Goal: Task Accomplishment & Management: Manage account settings

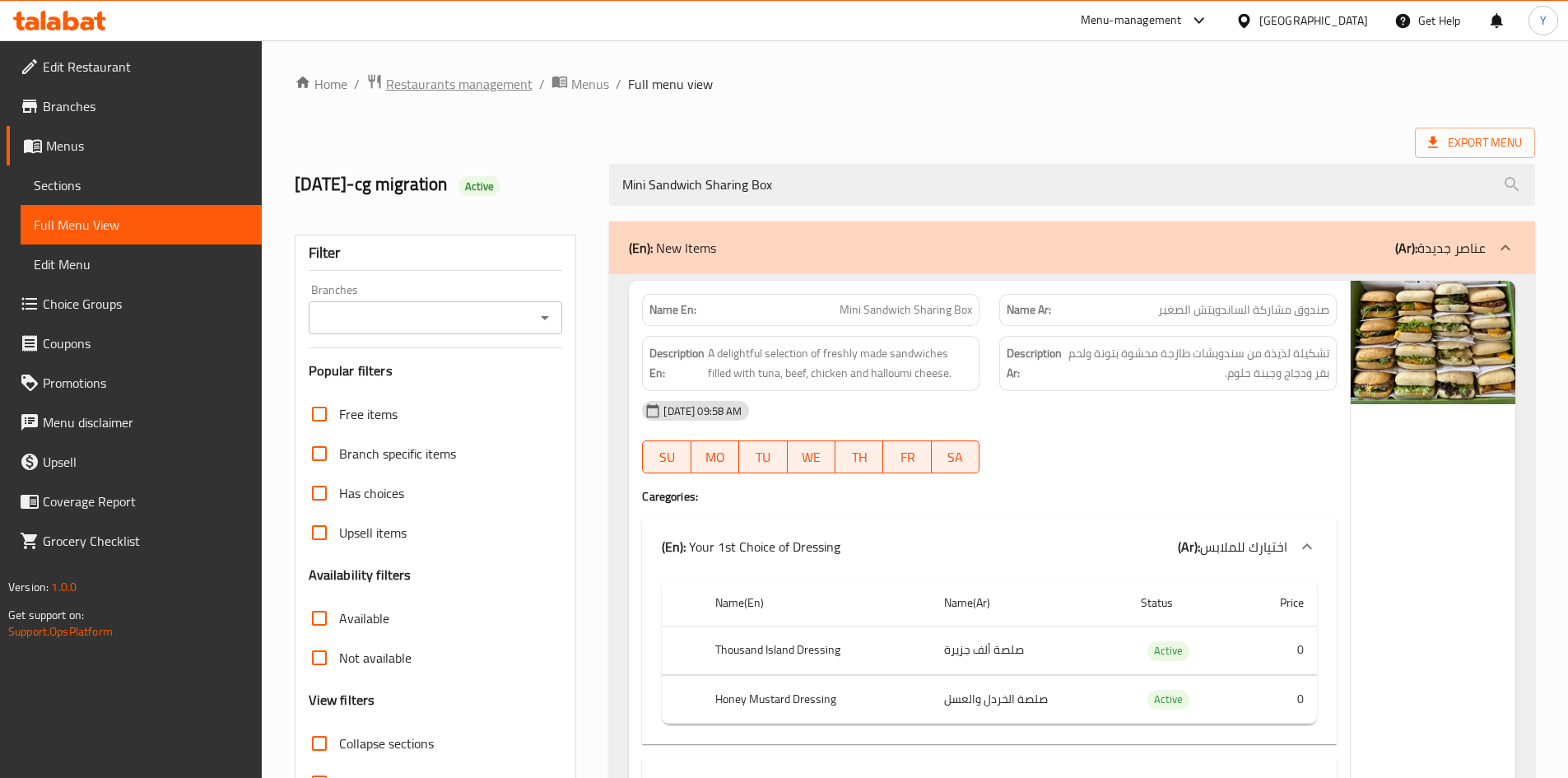
click at [439, 84] on span "Restaurants management" at bounding box center [459, 83] width 146 height 19
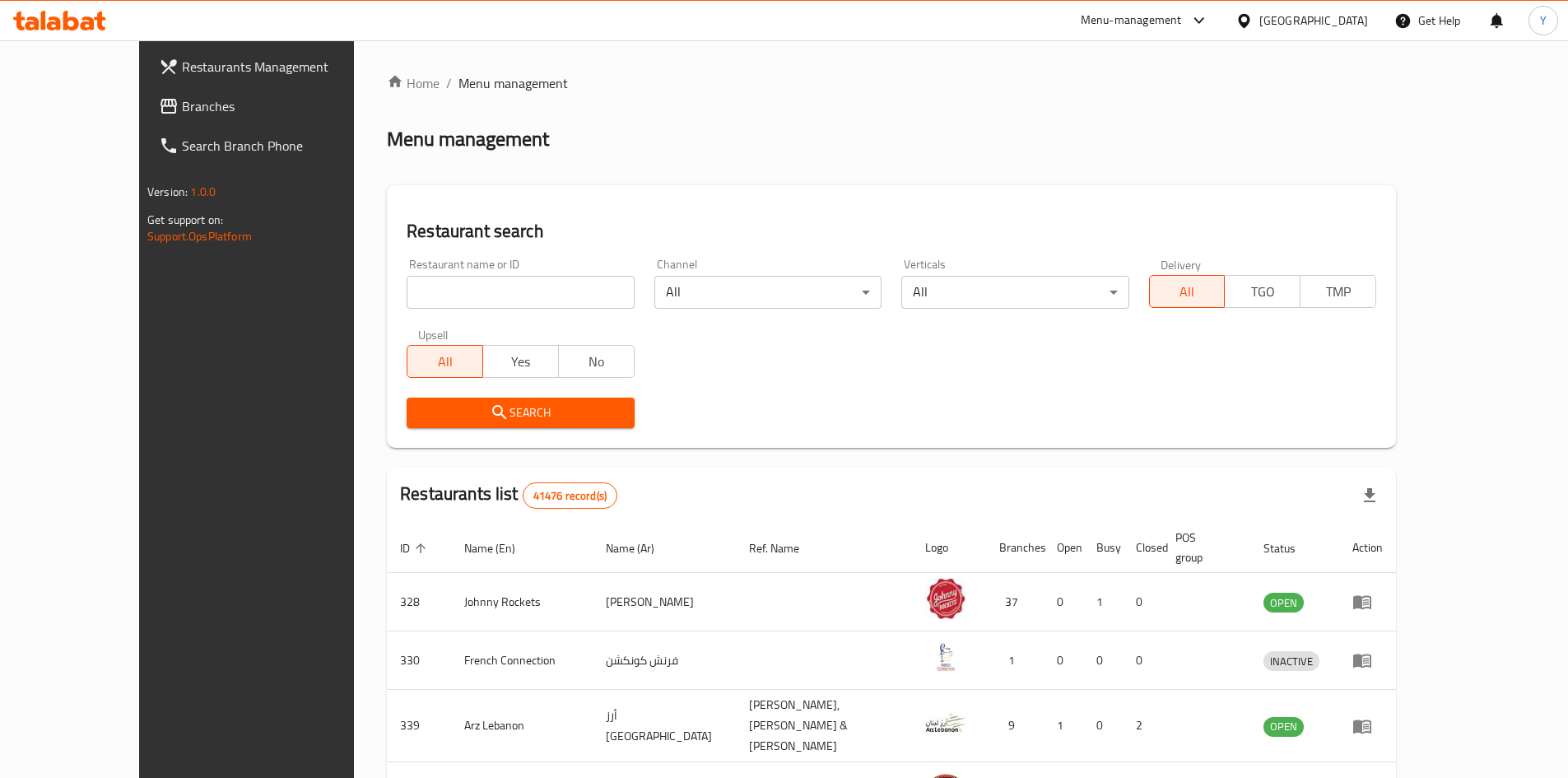
click at [182, 114] on span "Branches" at bounding box center [285, 106] width 206 height 19
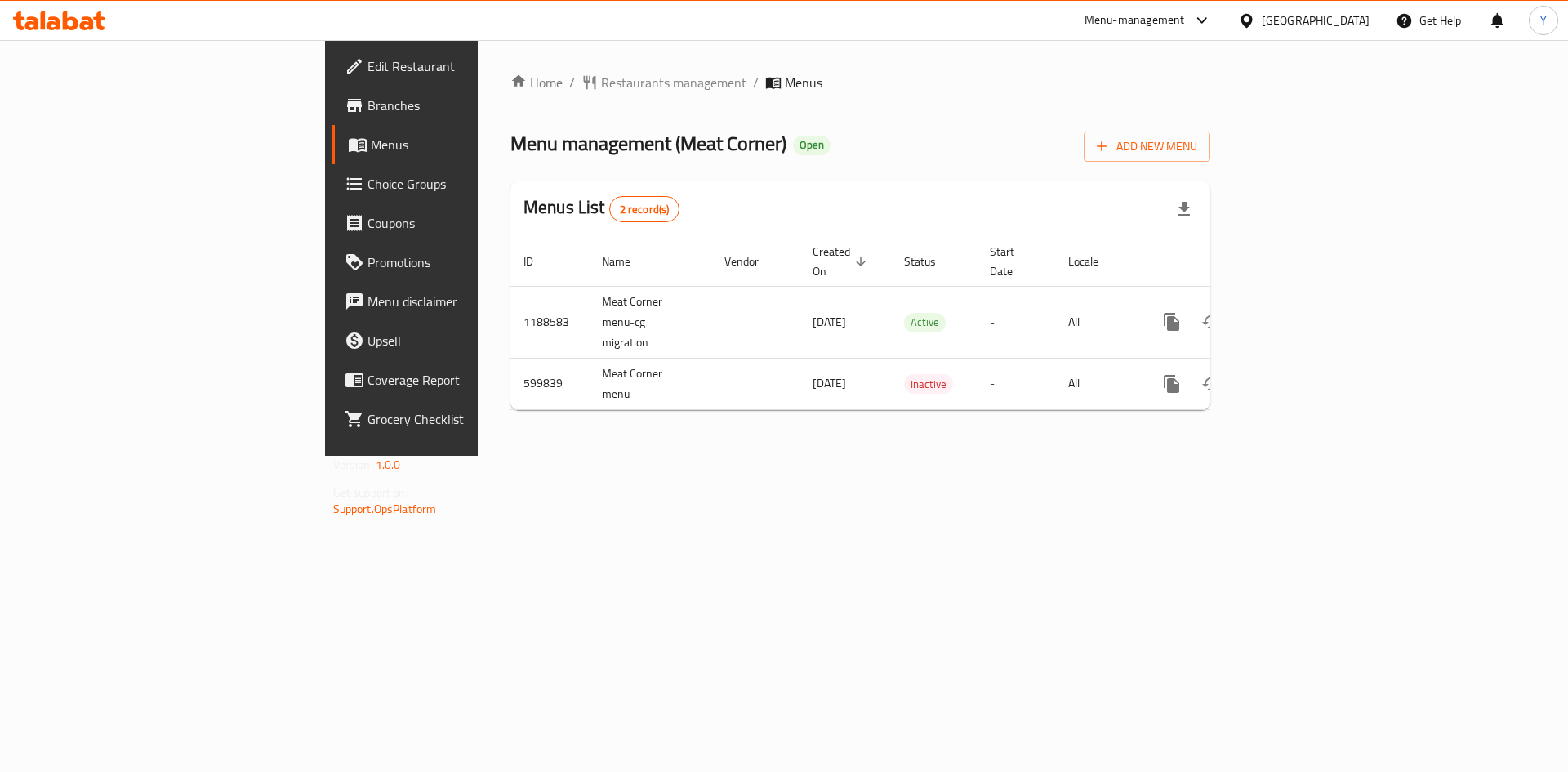
click at [368, 191] on span "Choice Groups" at bounding box center [471, 183] width 207 height 19
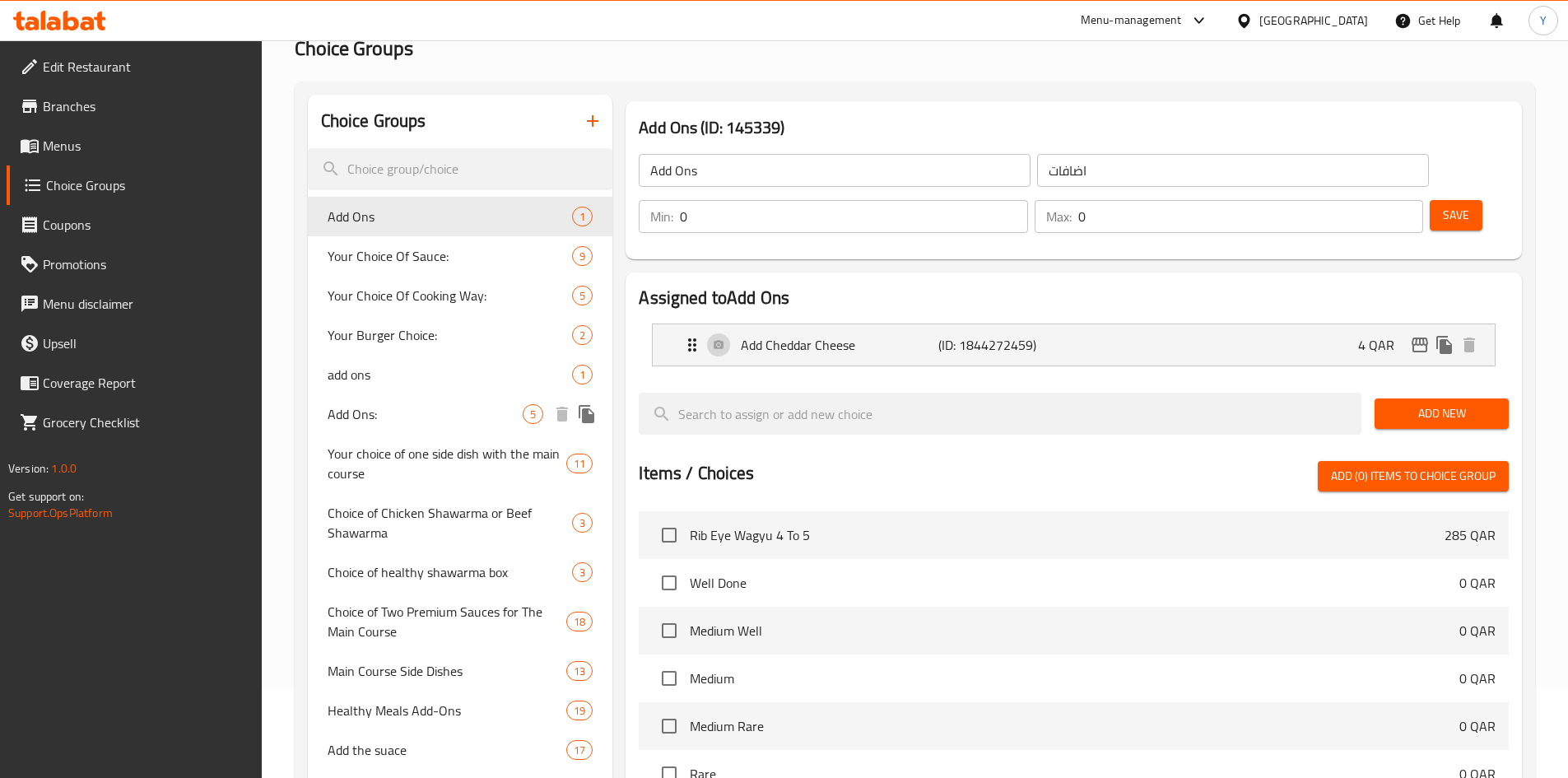
scroll to position [83, 0]
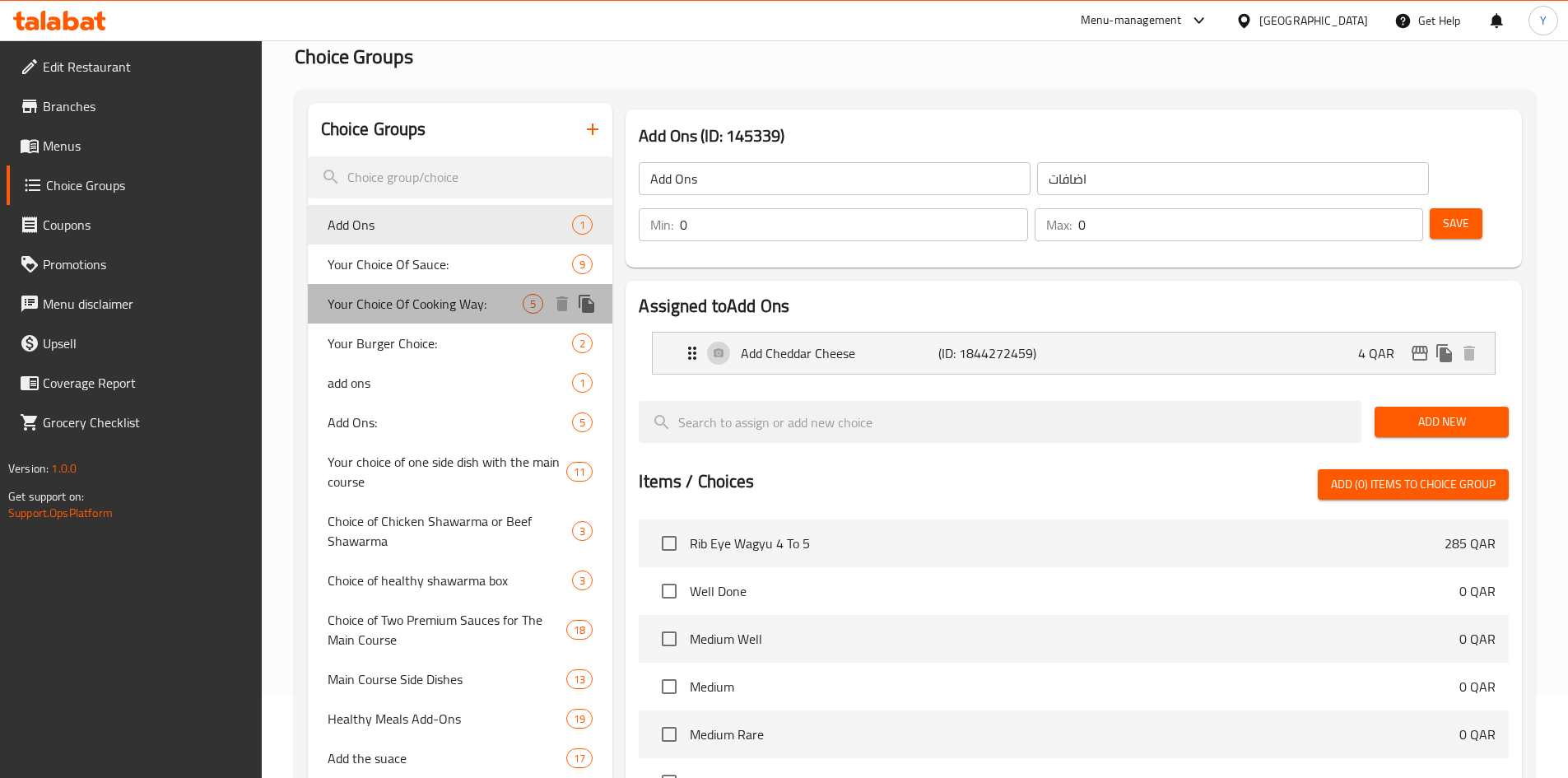
click at [445, 312] on span "Your Choice Of Cooking Way:" at bounding box center [424, 303] width 196 height 19
type input "Your Choice Of Cooking Way:"
type input "إختيارك من طريقة الطهي:"
type input "1"
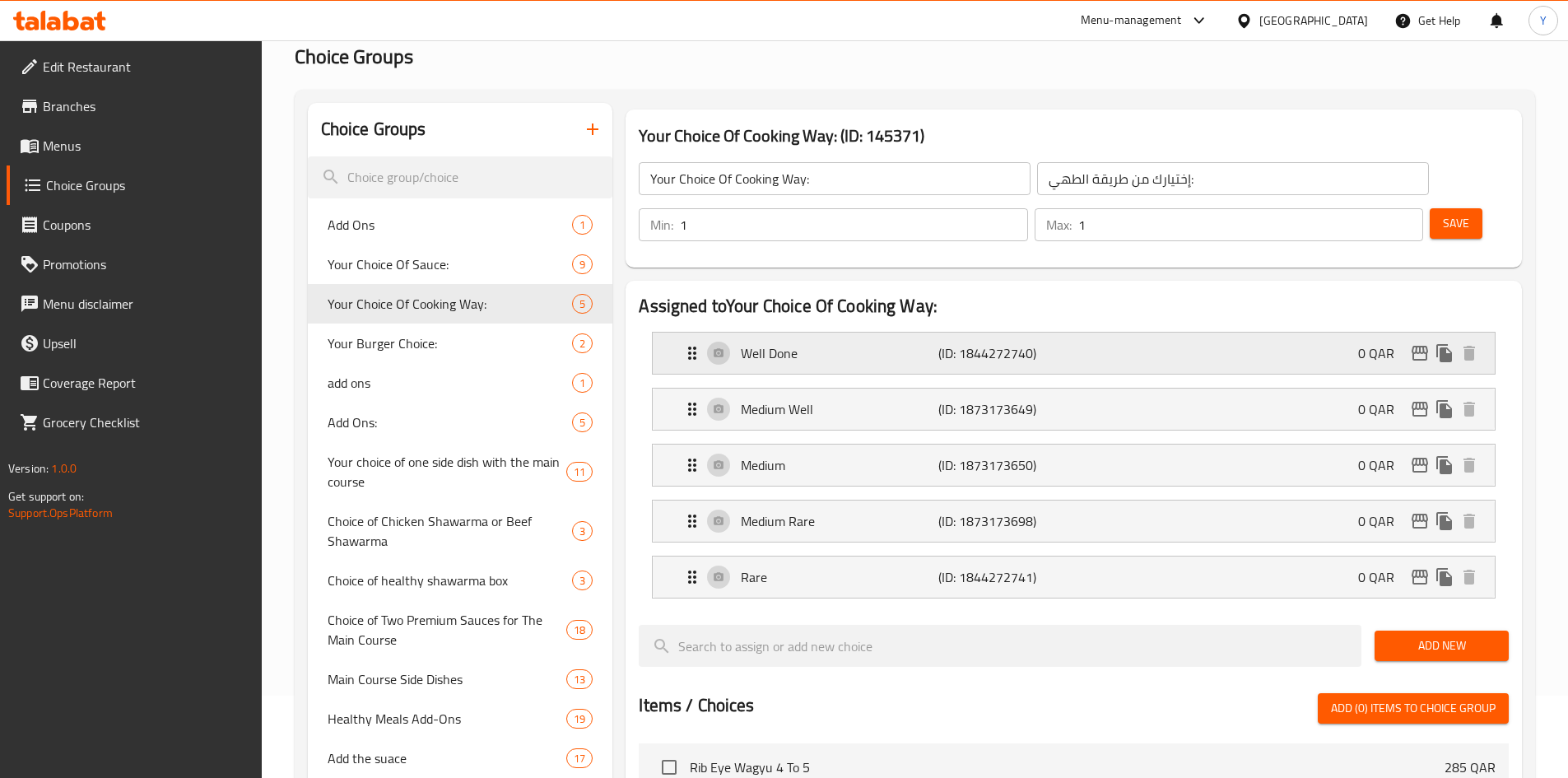
click at [1000, 343] on p "(ID: 1844272740)" at bounding box center [1004, 352] width 132 height 19
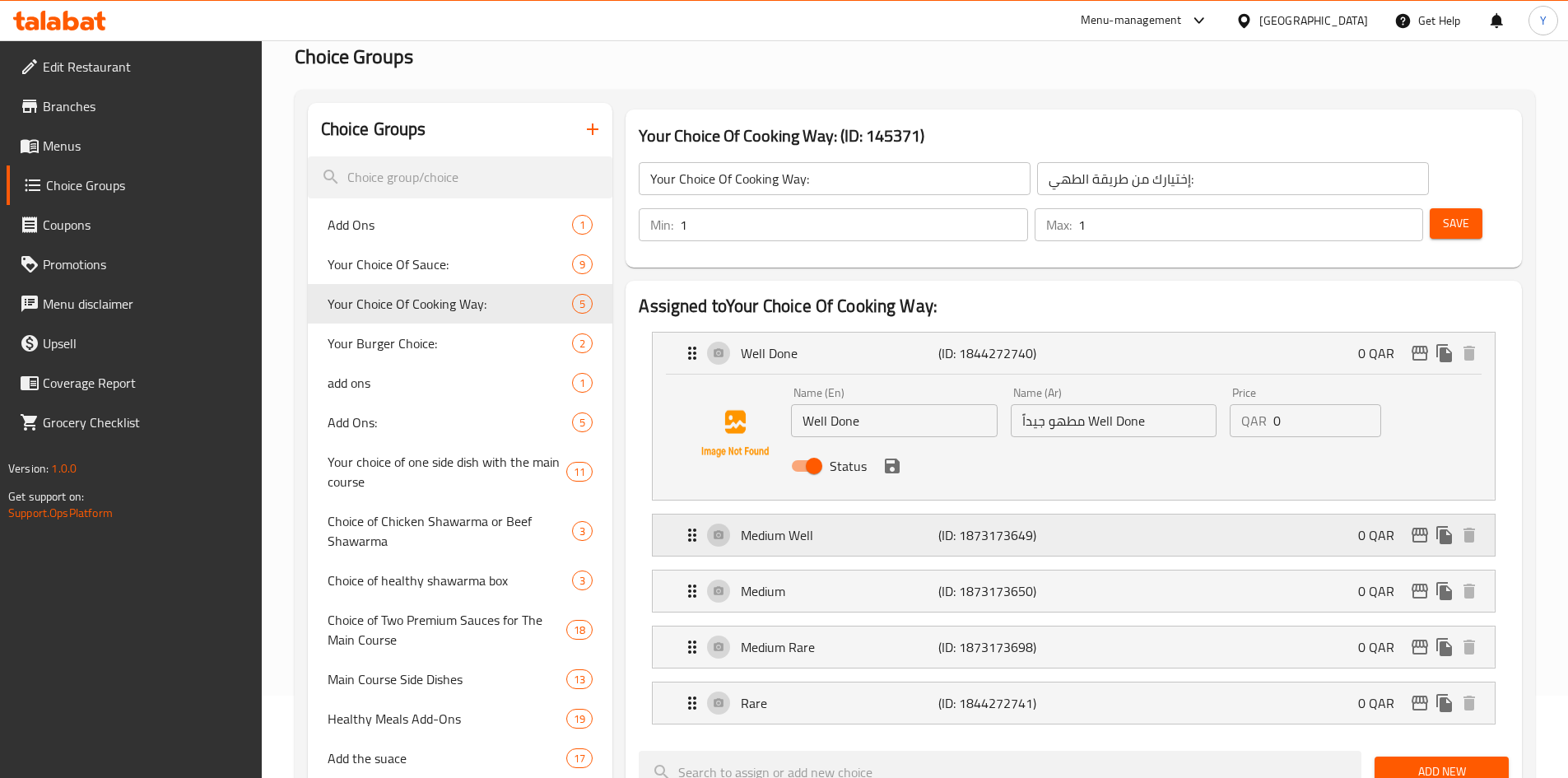
click at [1010, 526] on p "(ID: 1873173649)" at bounding box center [1004, 535] width 132 height 19
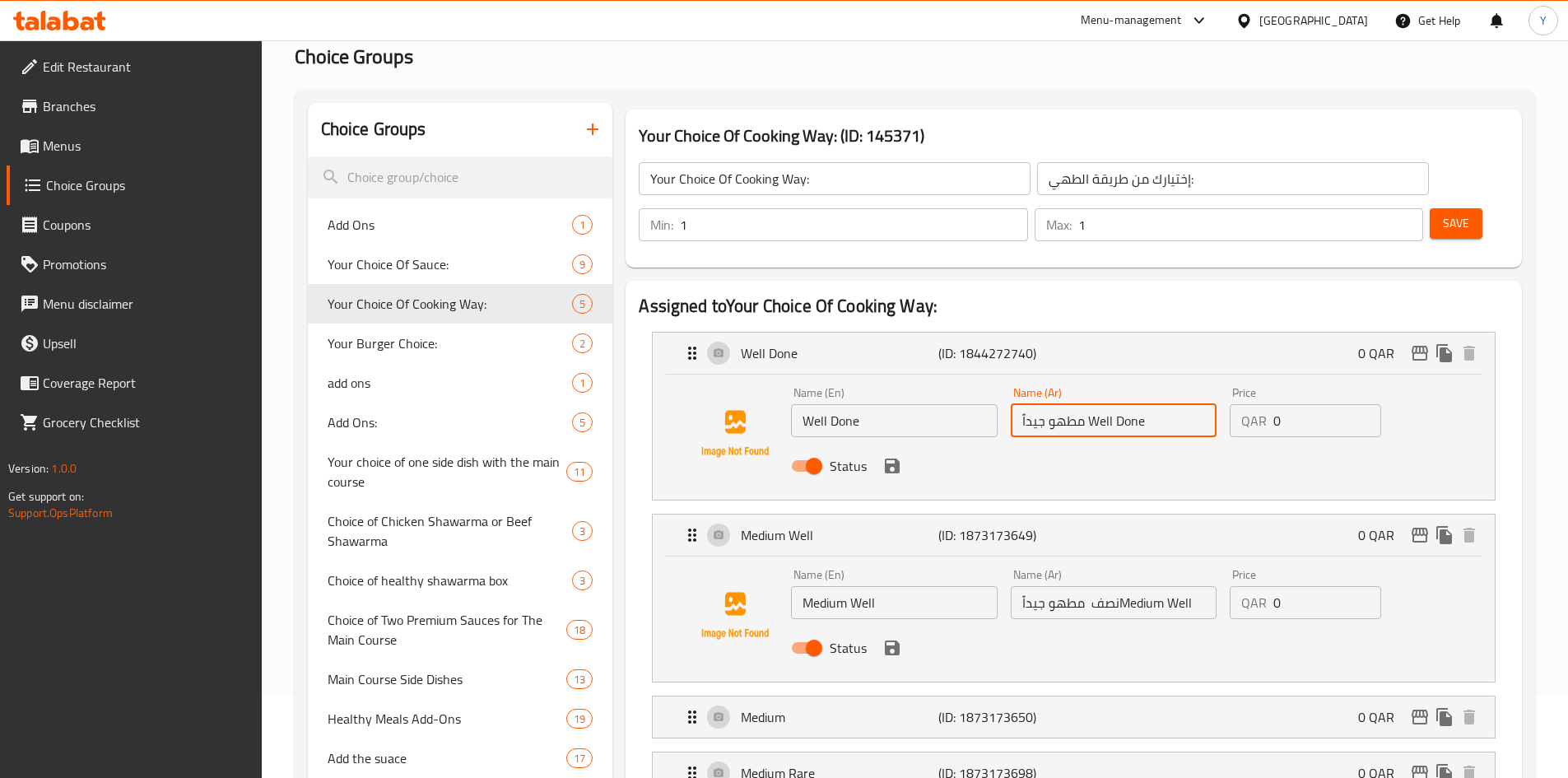
drag, startPoint x: 1123, startPoint y: 376, endPoint x: 1206, endPoint y: 376, distance: 83.0
click at [1206, 404] on input "مطهو جيداً Well Done" at bounding box center [1113, 421] width 206 height 33
type input "مطهو جيداً"
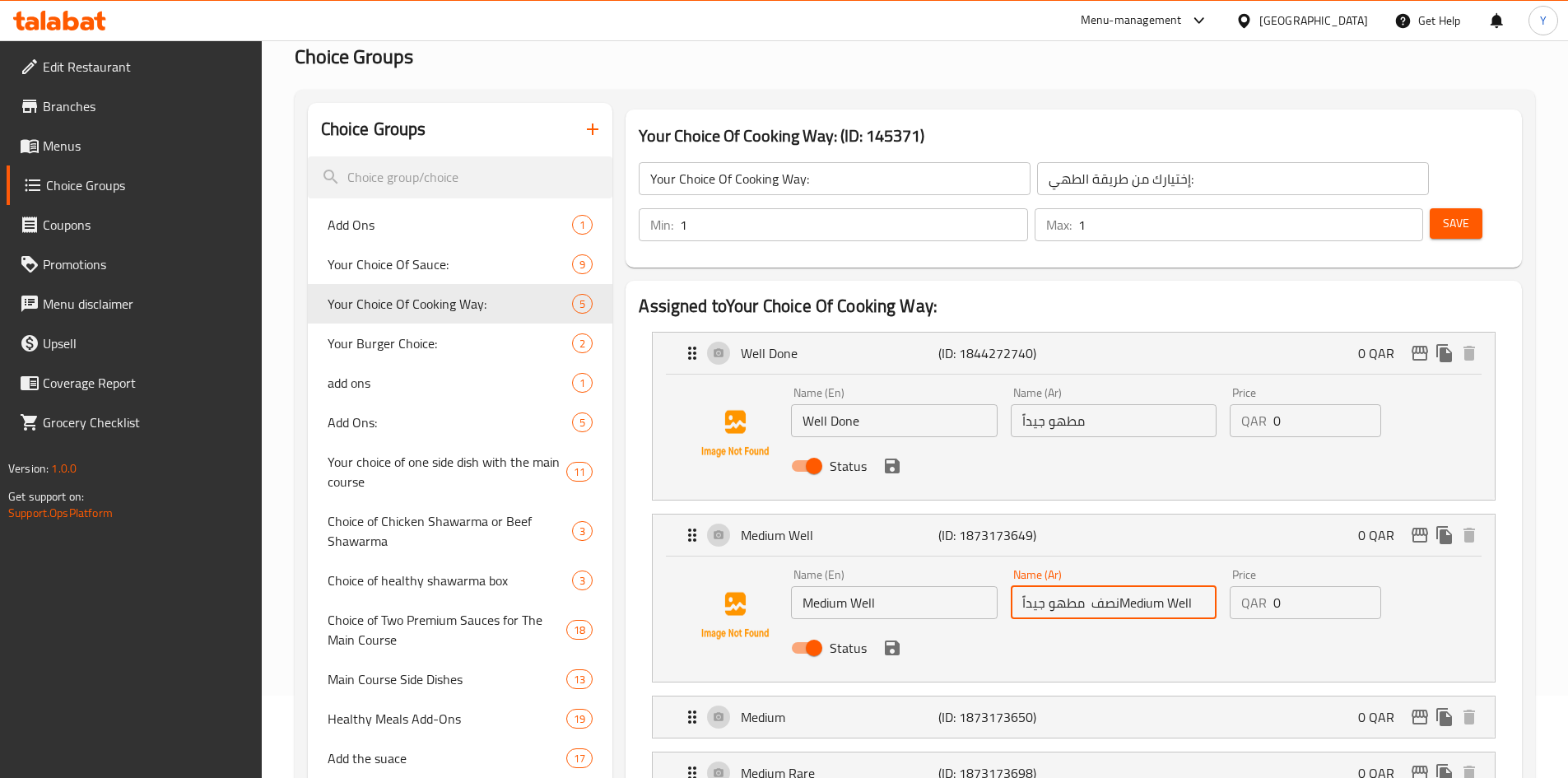
drag, startPoint x: 1117, startPoint y: 557, endPoint x: 1209, endPoint y: 565, distance: 92.3
click at [1209, 586] on input "نصف مطهو جيداًMedium Well" at bounding box center [1113, 603] width 206 height 33
click at [1066, 708] on p "(ID: 1873173650)" at bounding box center [1004, 717] width 132 height 19
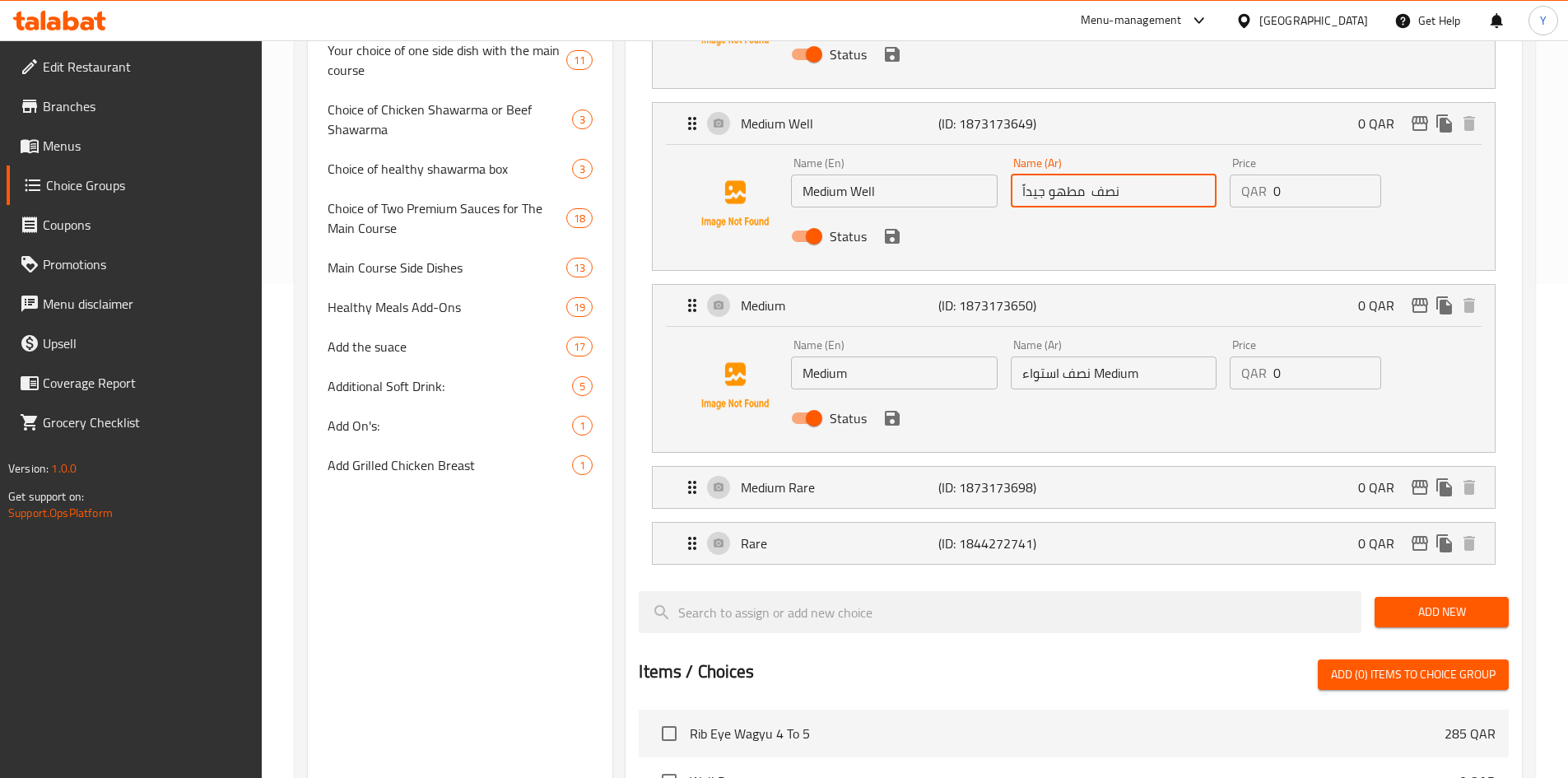
type input "نصف مطهو جيداً"
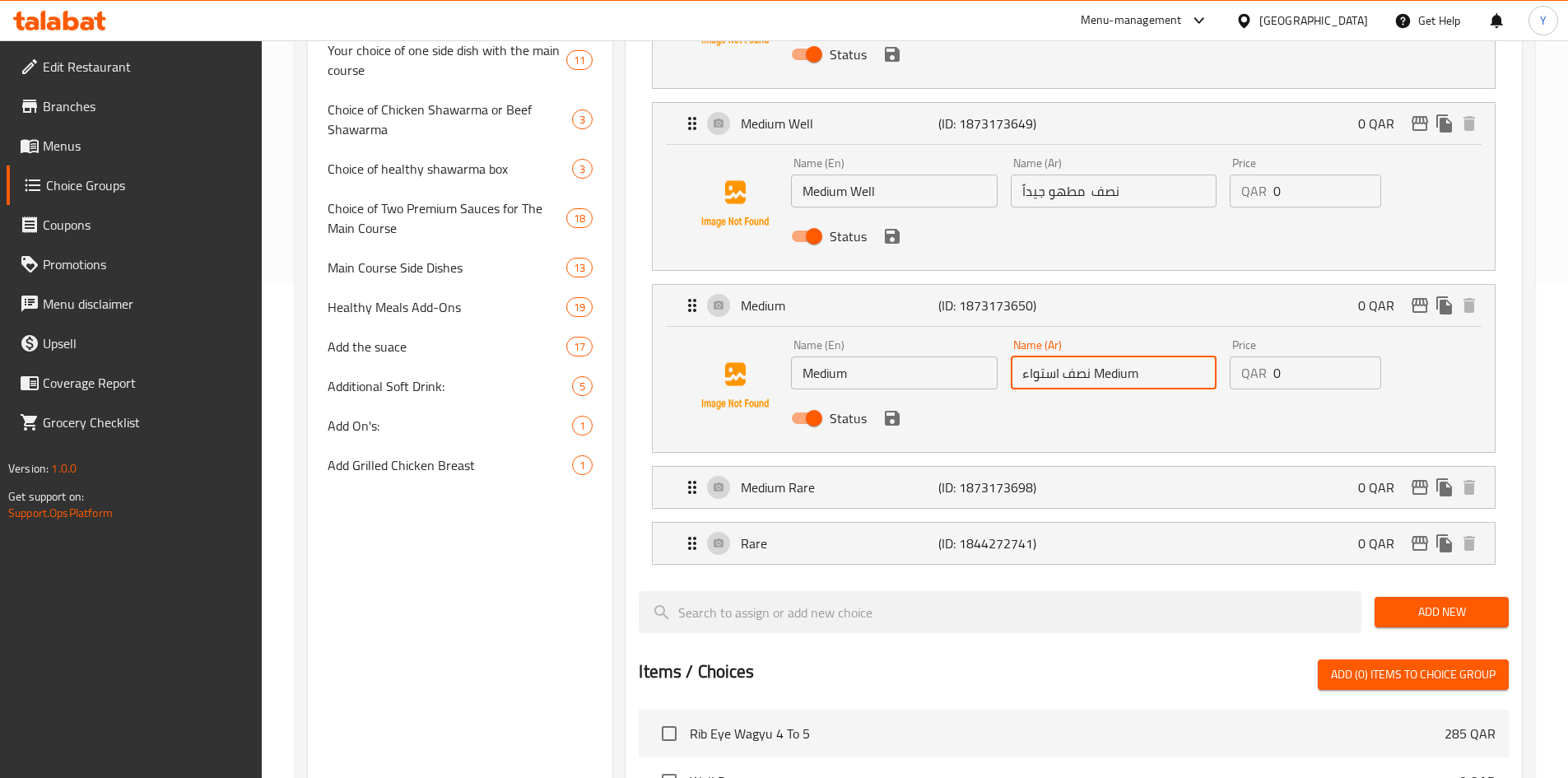
drag, startPoint x: 1095, startPoint y: 328, endPoint x: 1161, endPoint y: 328, distance: 66.0
click at [1161, 357] on input "نصف استواء Medium" at bounding box center [1113, 374] width 206 height 33
click at [992, 478] on p "(ID: 1873173698)" at bounding box center [1004, 487] width 132 height 19
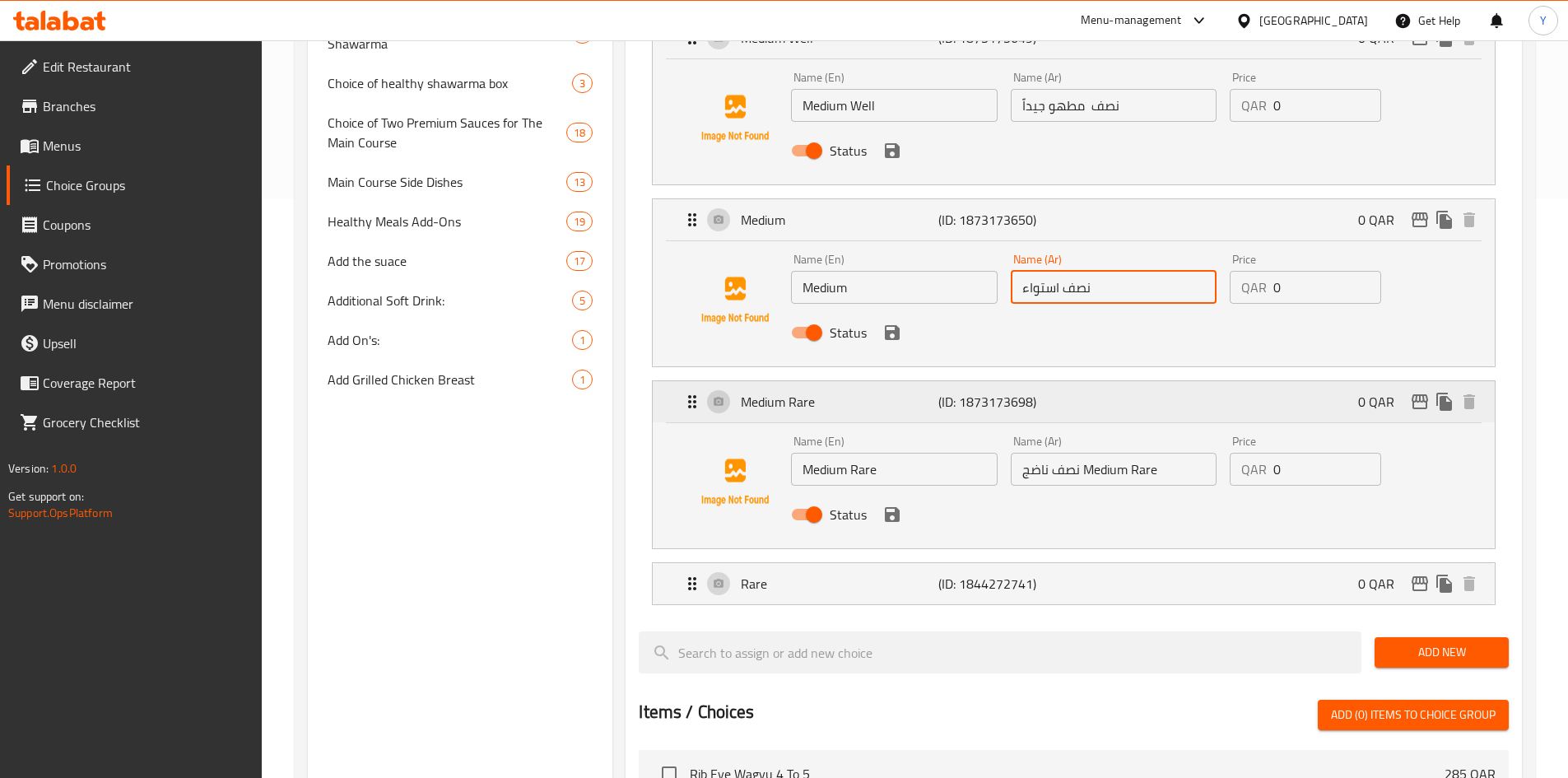
scroll to position [741, 0]
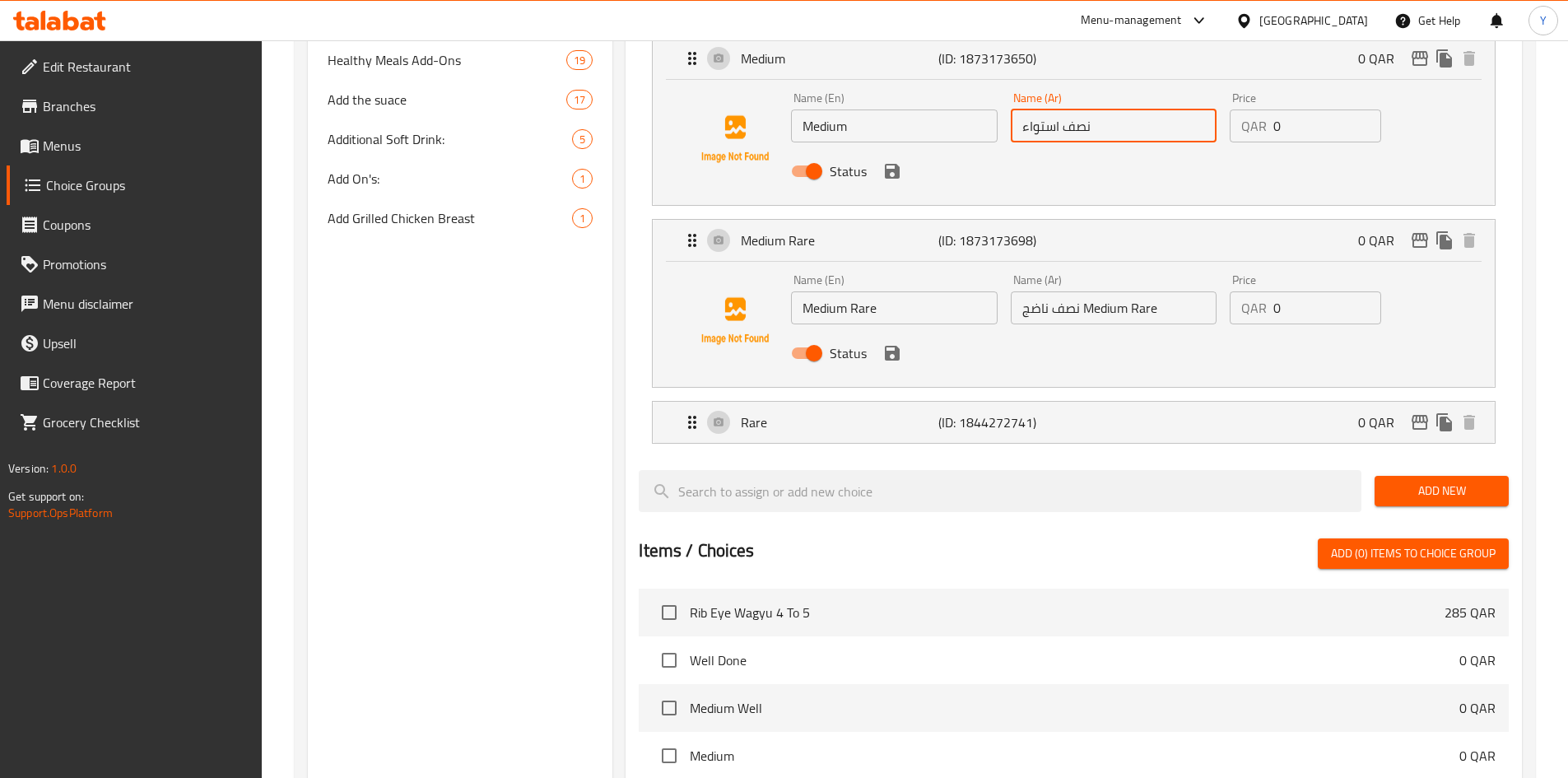
type input "نصف استواء"
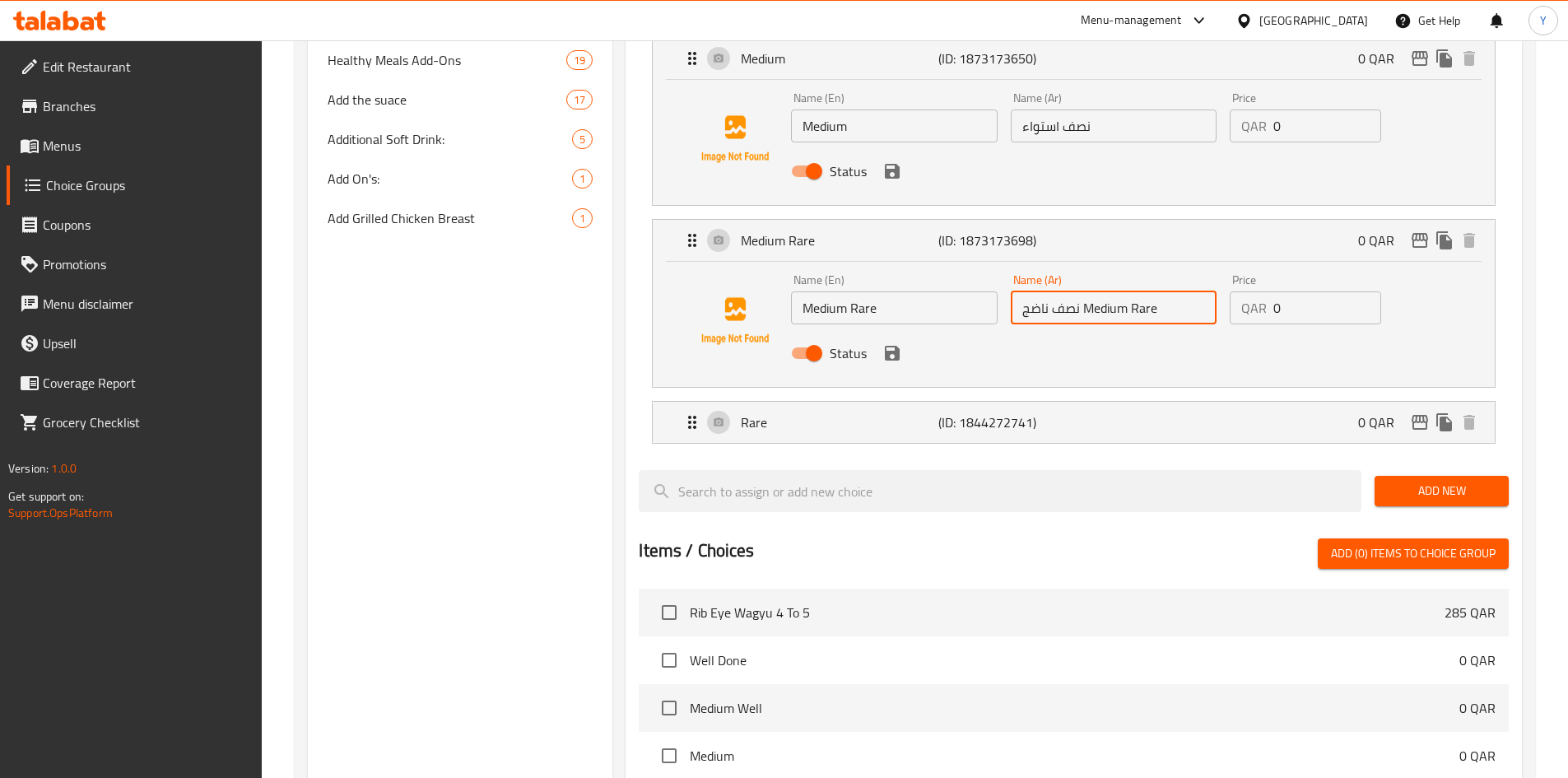
drag, startPoint x: 1079, startPoint y: 261, endPoint x: 1241, endPoint y: 261, distance: 162.0
click at [1241, 268] on div "Name (En) Medium Rare Name (En) Name (Ar) نصف ناضج Medium Rare Name (Ar) Price …" at bounding box center [1113, 322] width 658 height 108
click at [1120, 402] on div "Rare (ID: 1844272741) 0 QAR" at bounding box center [1078, 422] width 792 height 41
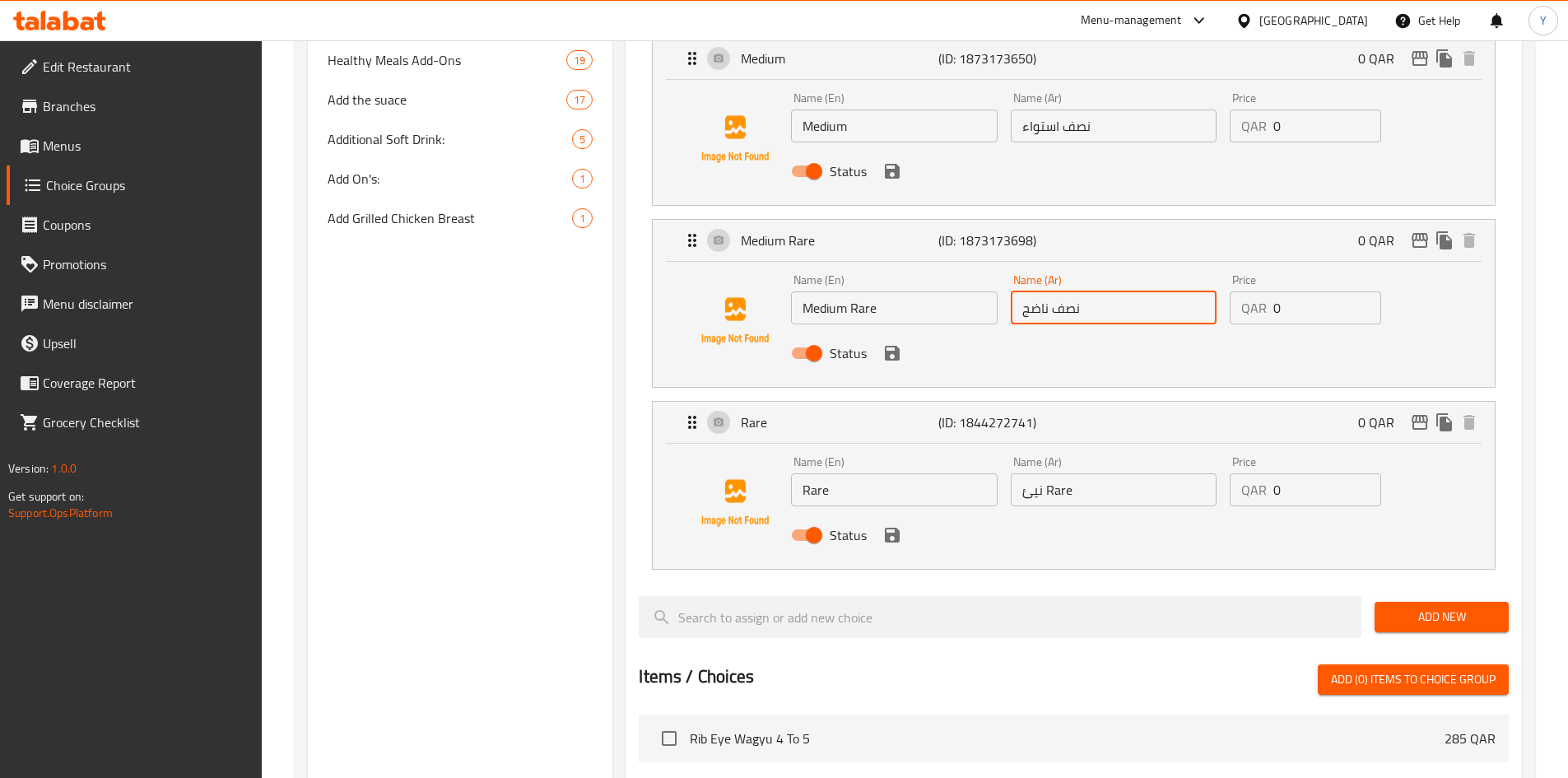
type input "نصف ناضج"
click at [1055, 474] on input "نيئ Rare" at bounding box center [1113, 491] width 206 height 33
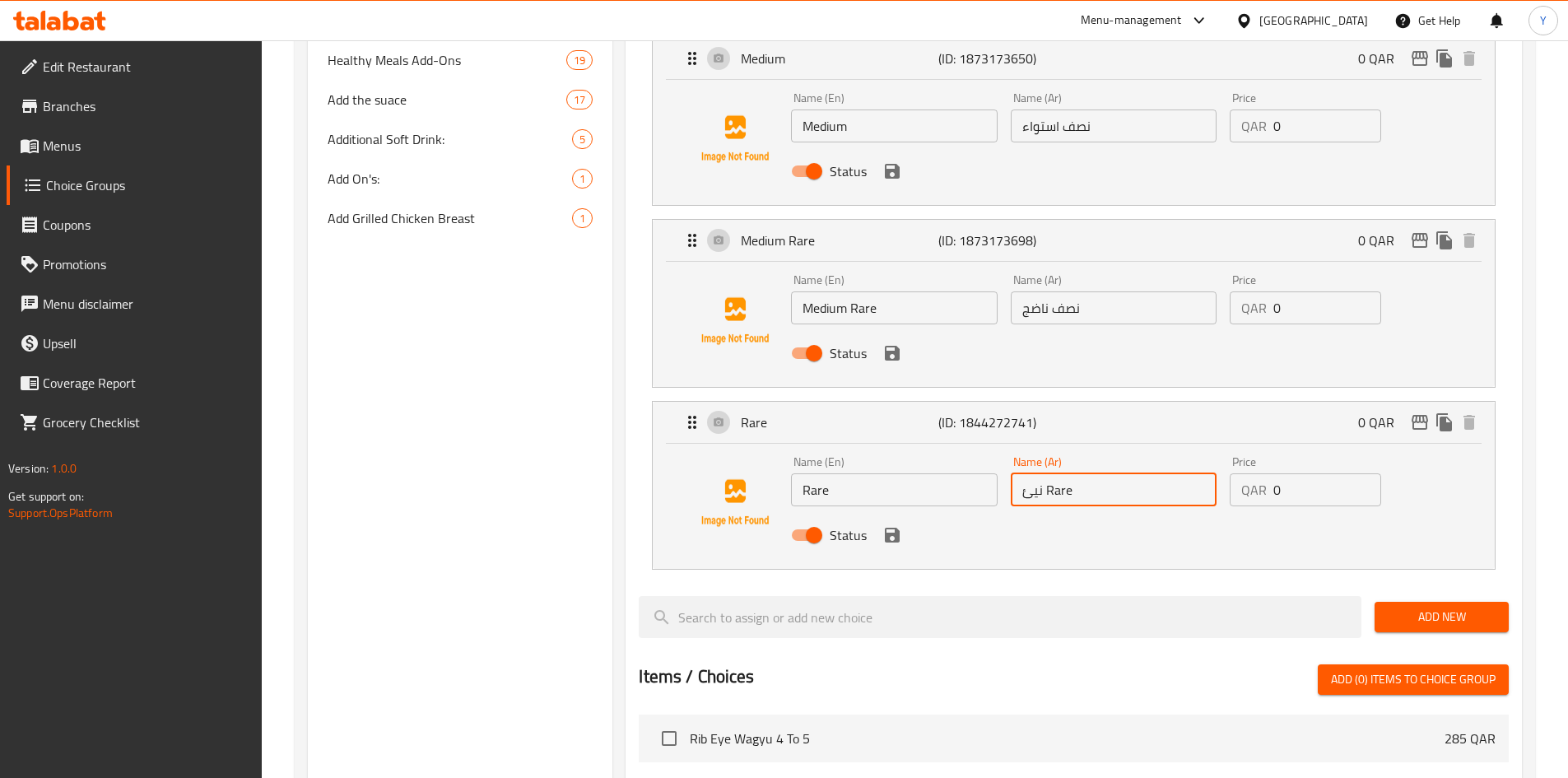
click at [1055, 474] on input "نيئ Rare" at bounding box center [1113, 491] width 206 height 33
drag, startPoint x: 885, startPoint y: 489, endPoint x: 888, endPoint y: 343, distance: 146.0
click at [892, 491] on nav "Well Done (ID: 1844272740) 0 QAR Name (En) Well Done Name (En) Name (Ar) مطهو ج…" at bounding box center [1073, 121] width 870 height 923
drag, startPoint x: 894, startPoint y: 488, endPoint x: 906, endPoint y: 317, distance: 171.4
click at [895, 528] on icon "save" at bounding box center [892, 535] width 15 height 15
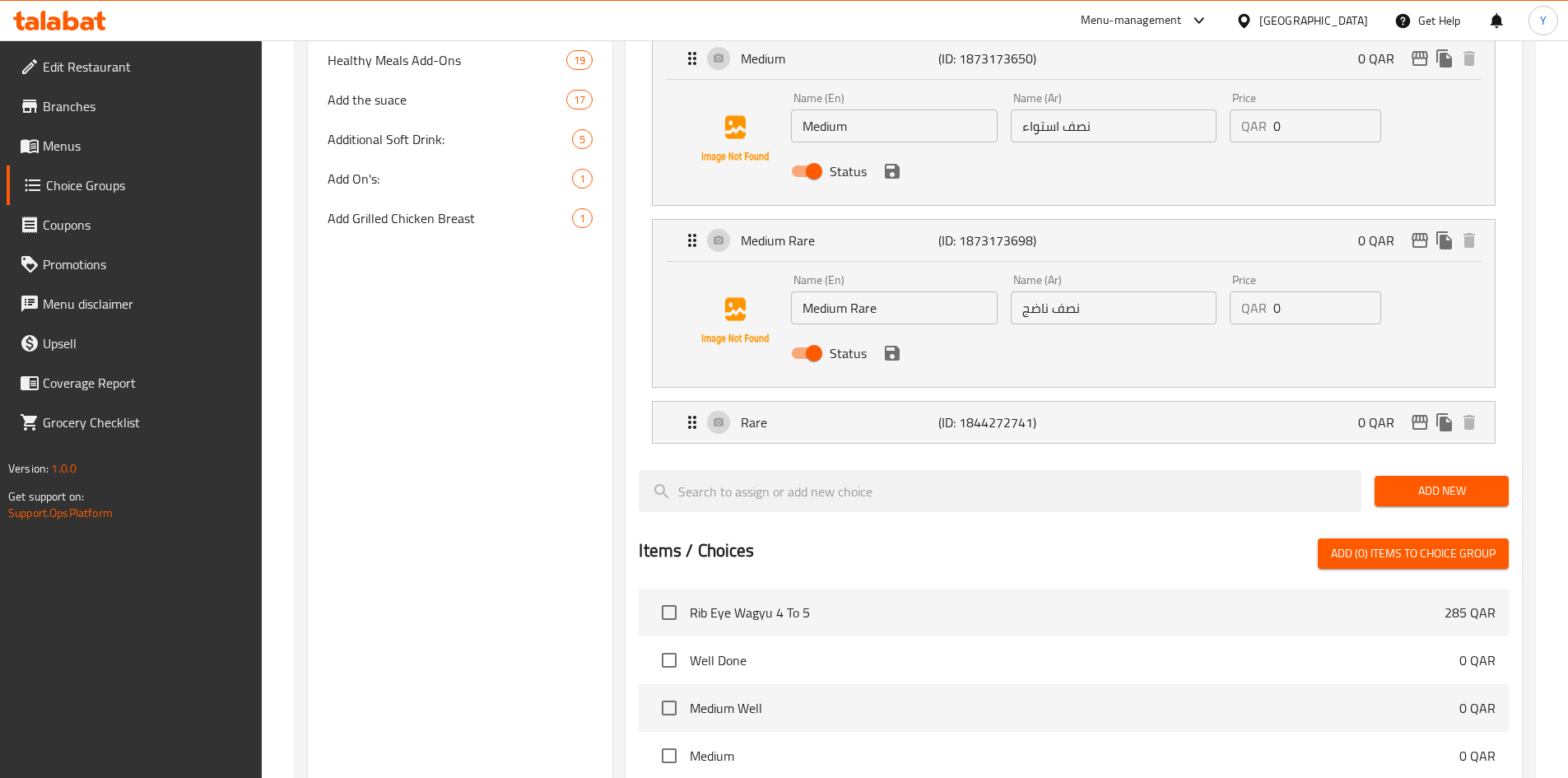
type input "نيئ"
click at [890, 343] on icon "save" at bounding box center [891, 352] width 19 height 19
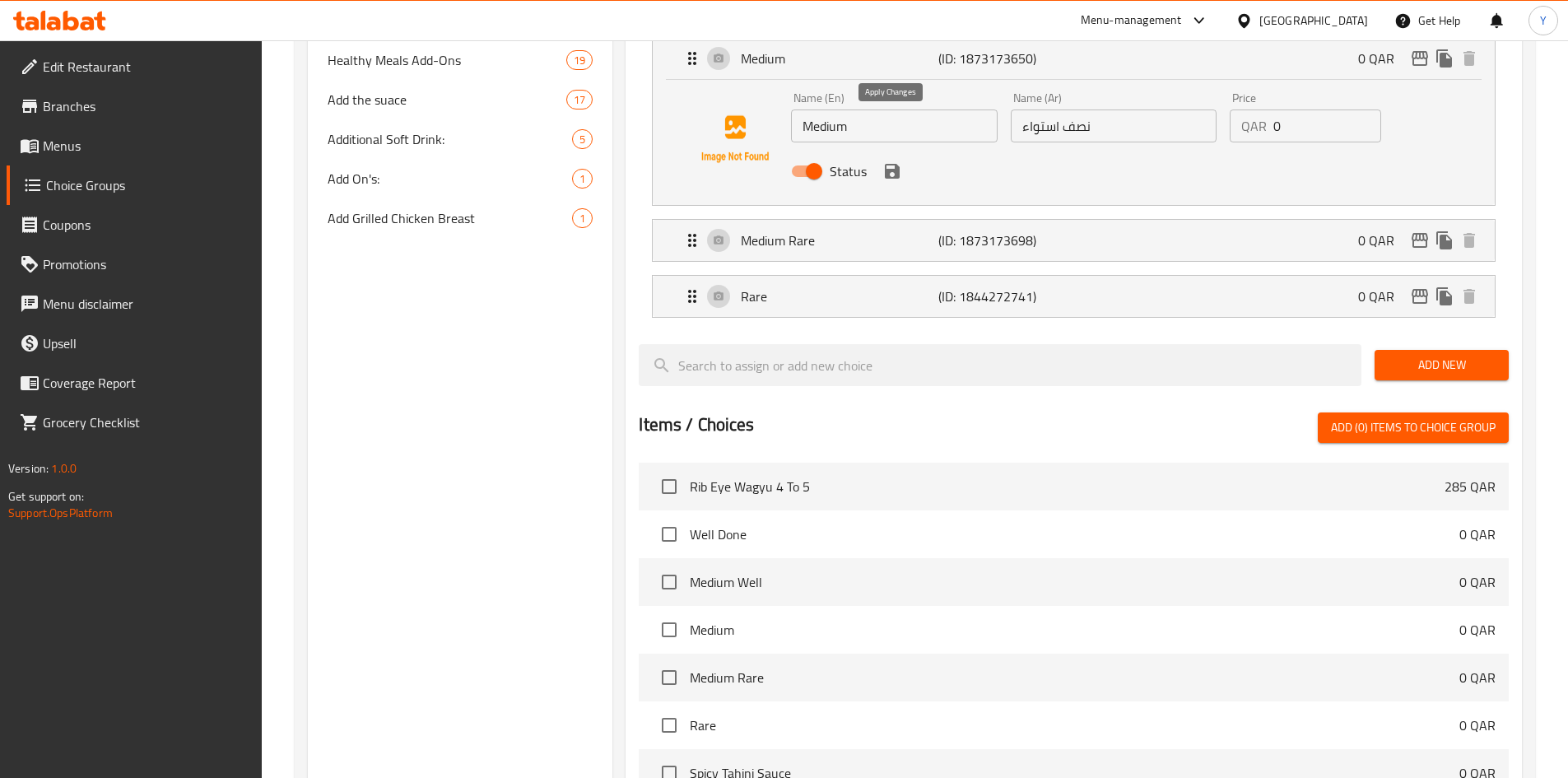
click at [899, 161] on icon "save" at bounding box center [891, 171] width 19 height 19
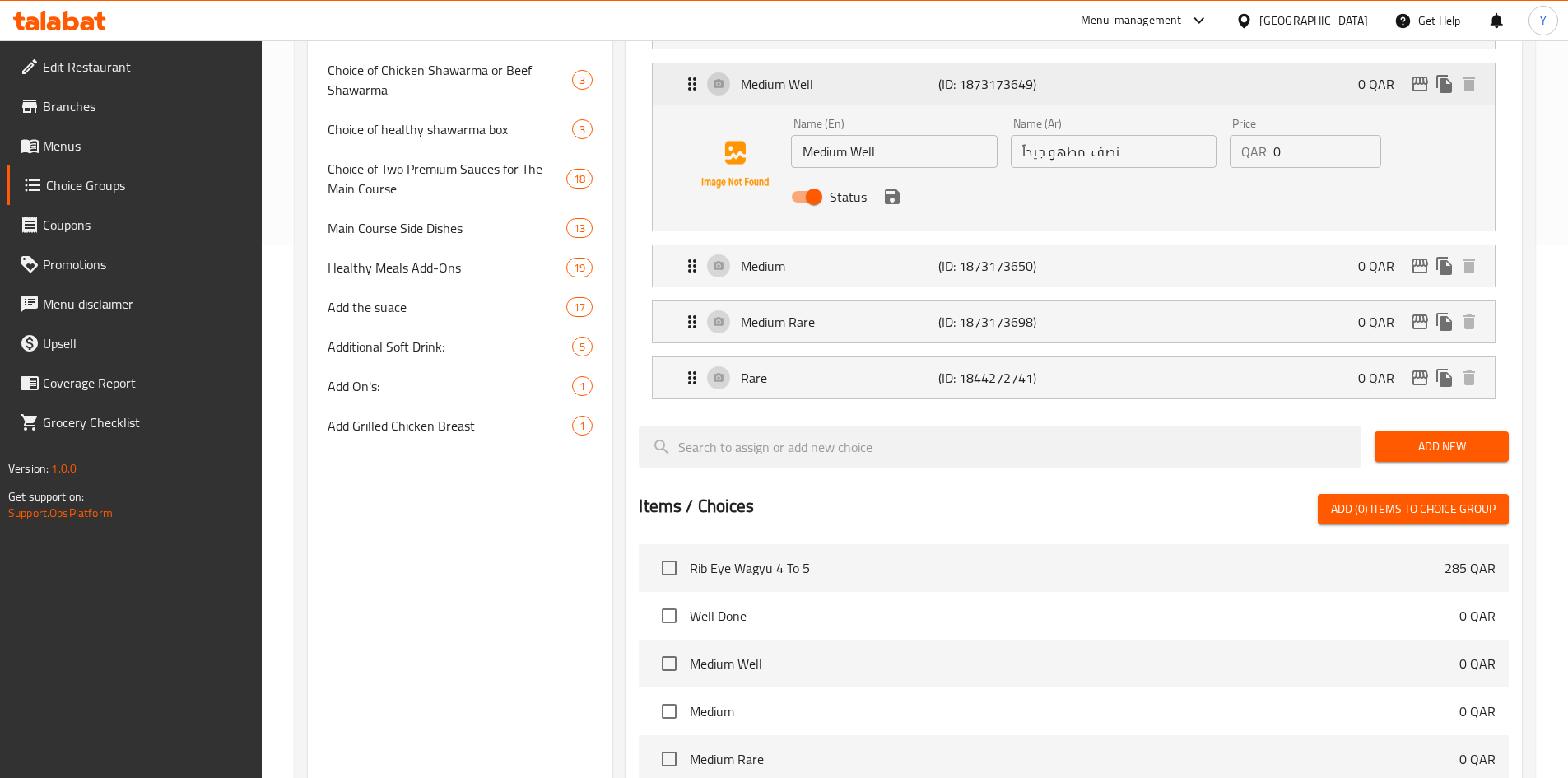
scroll to position [412, 0]
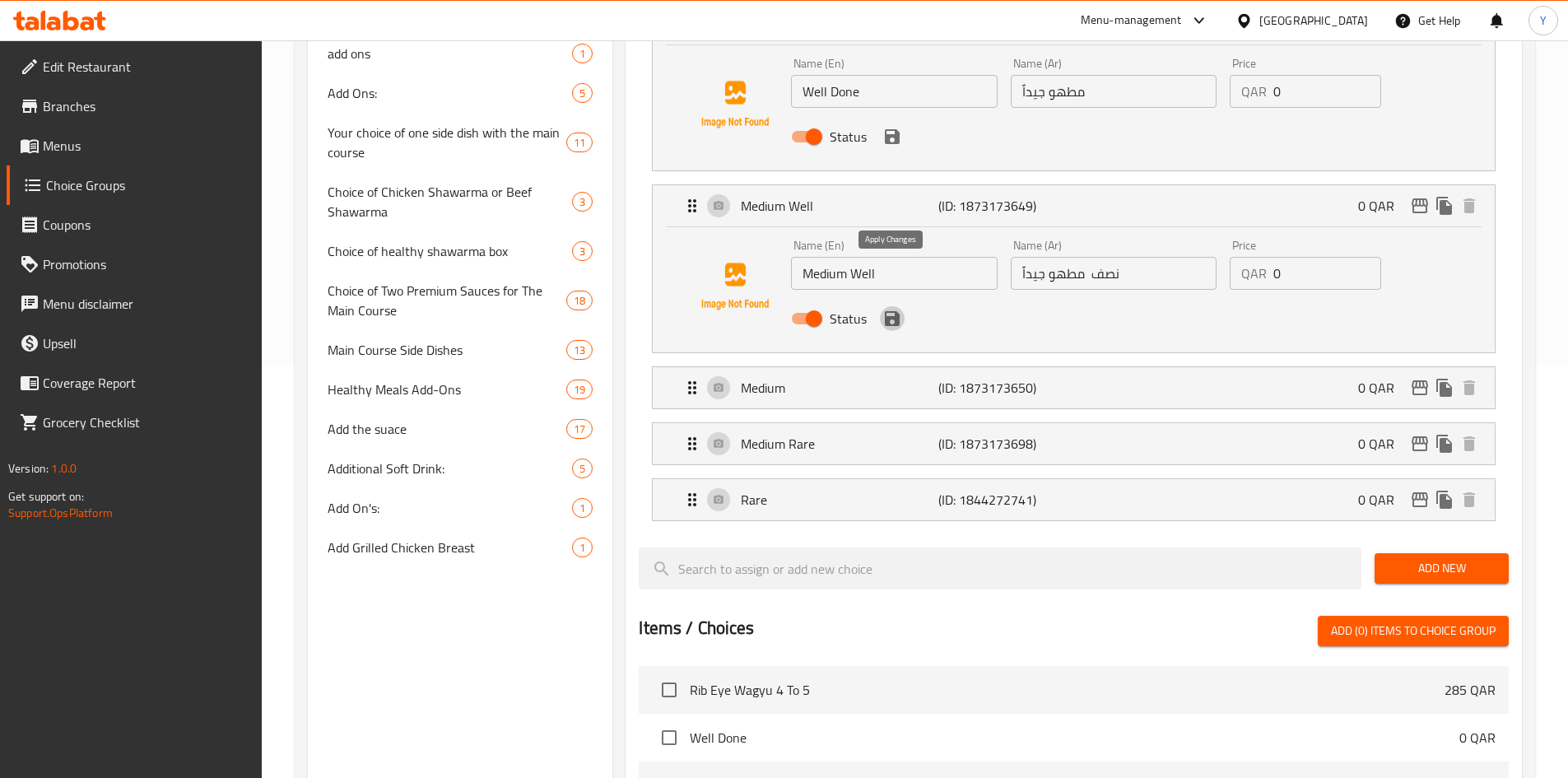
click at [887, 312] on icon "save" at bounding box center [892, 319] width 15 height 15
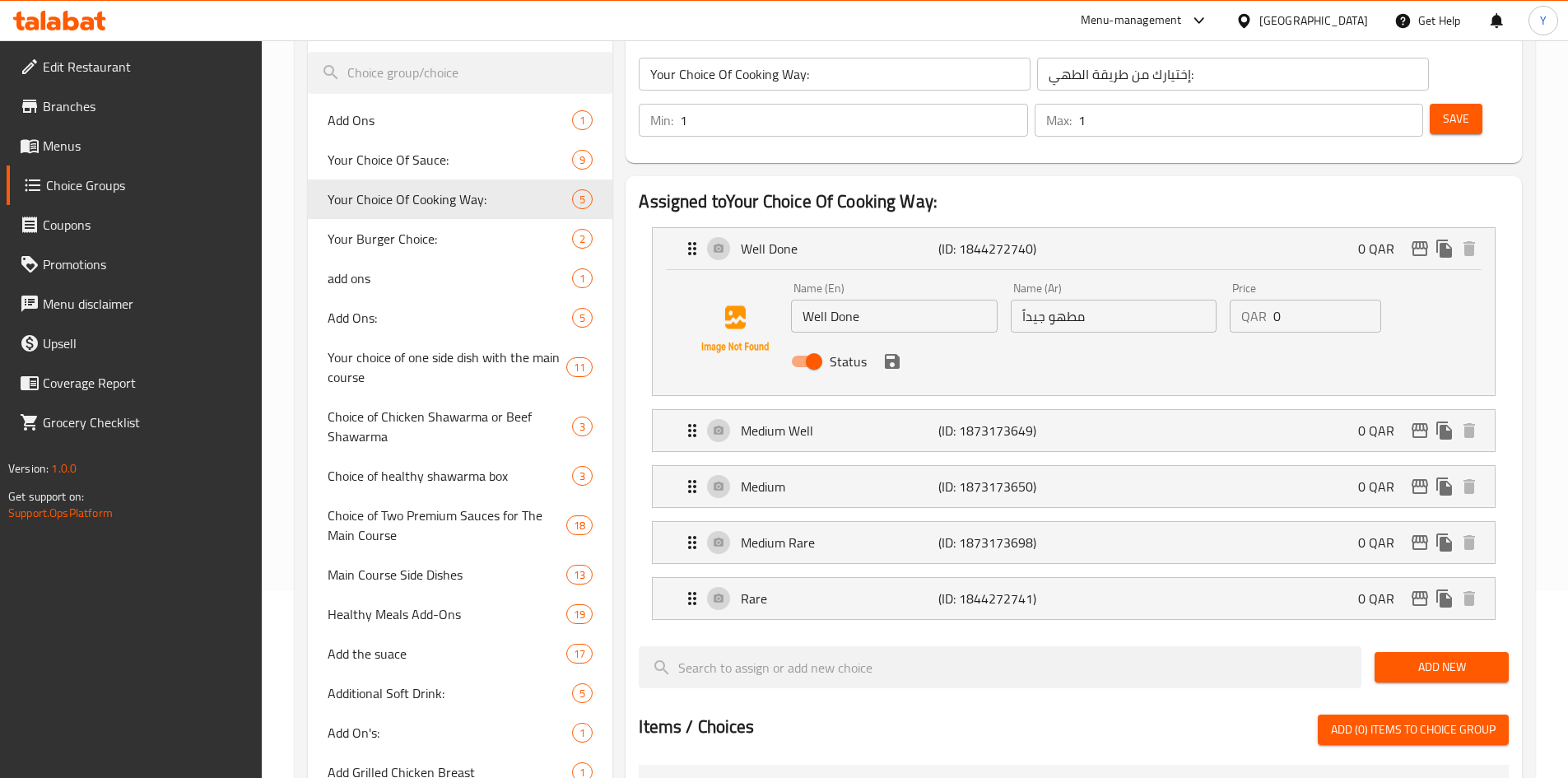
scroll to position [83, 0]
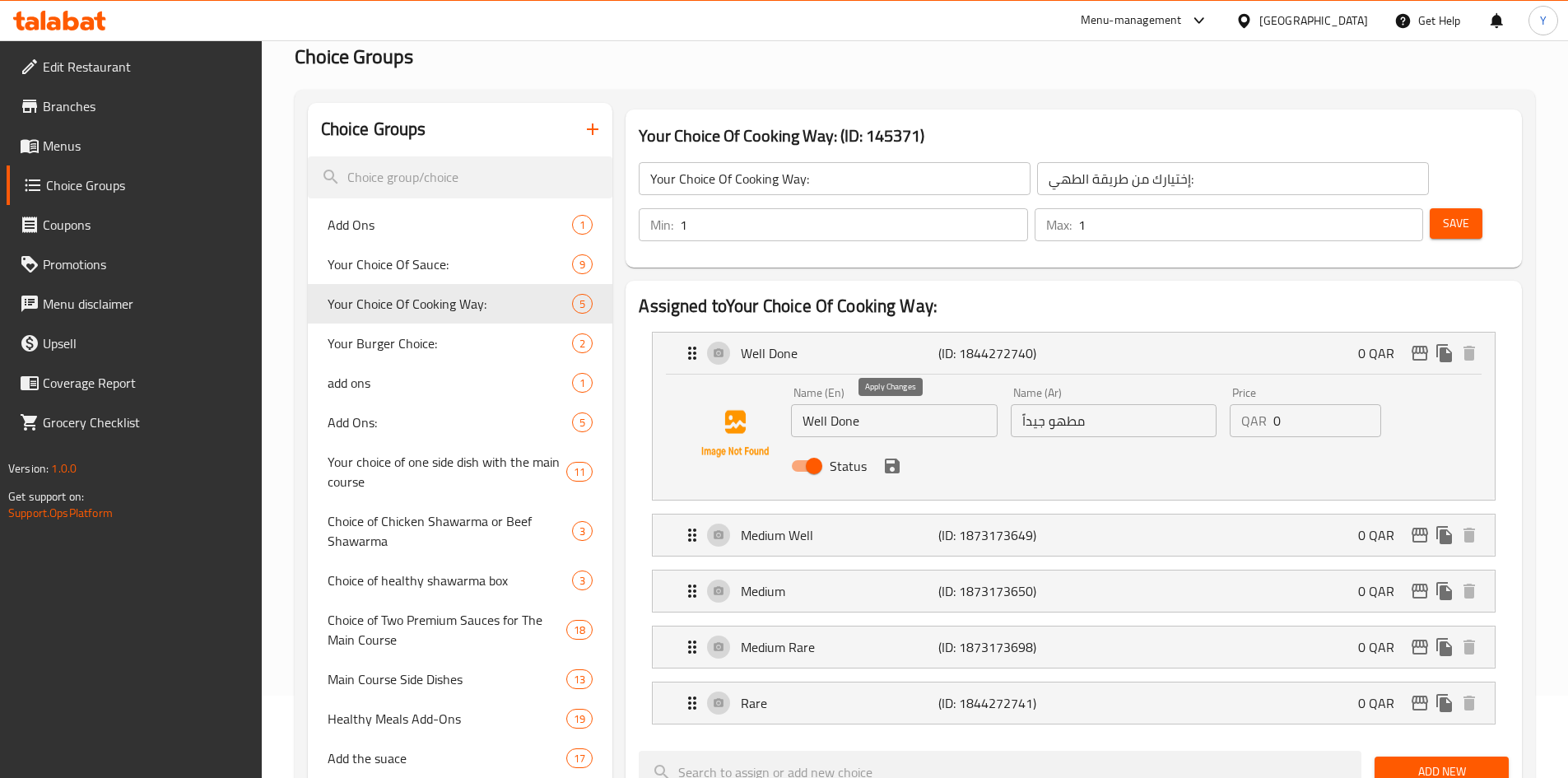
click at [888, 459] on icon "save" at bounding box center [892, 466] width 15 height 15
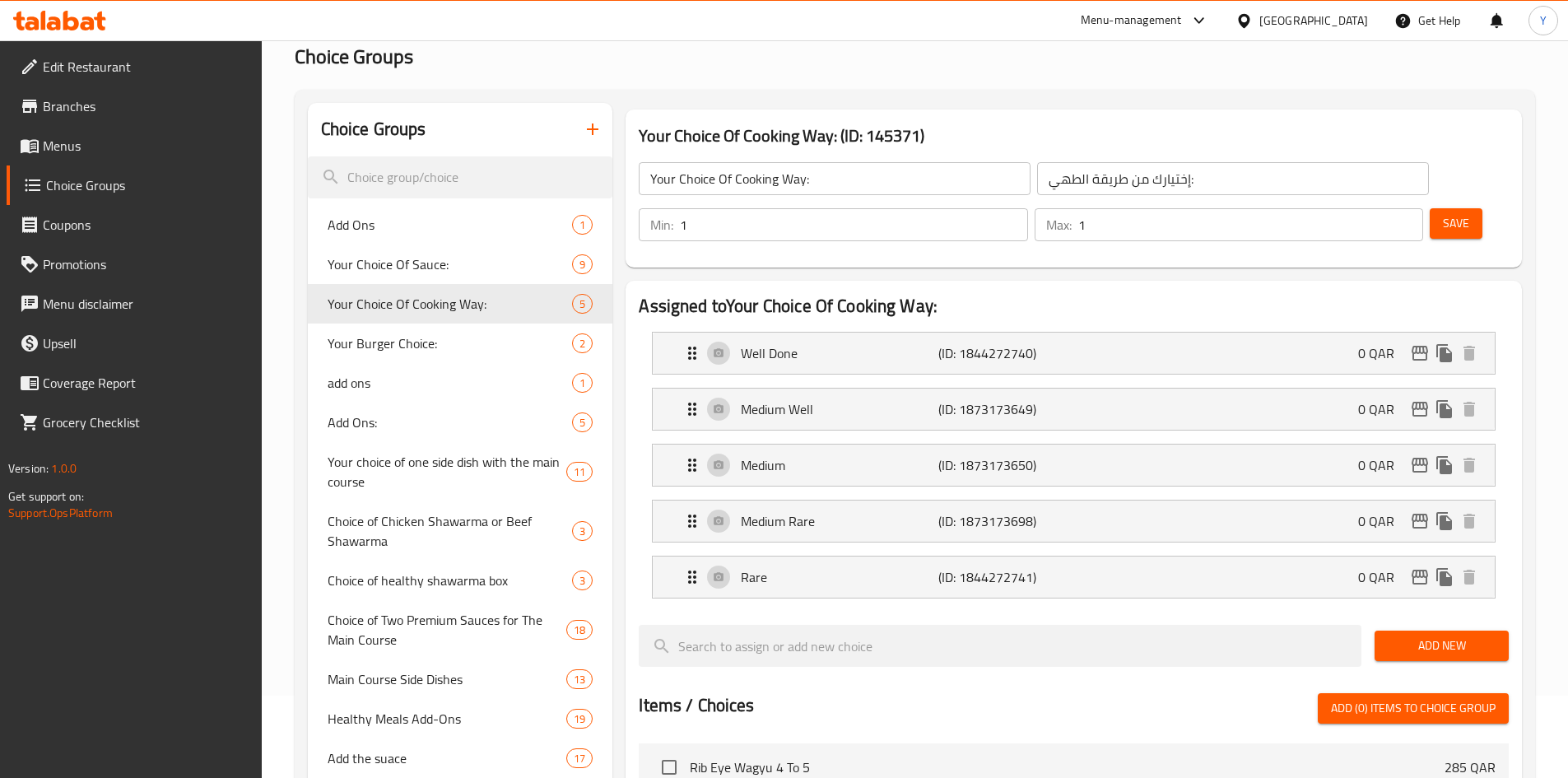
click at [1443, 213] on span "Save" at bounding box center [1456, 223] width 26 height 20
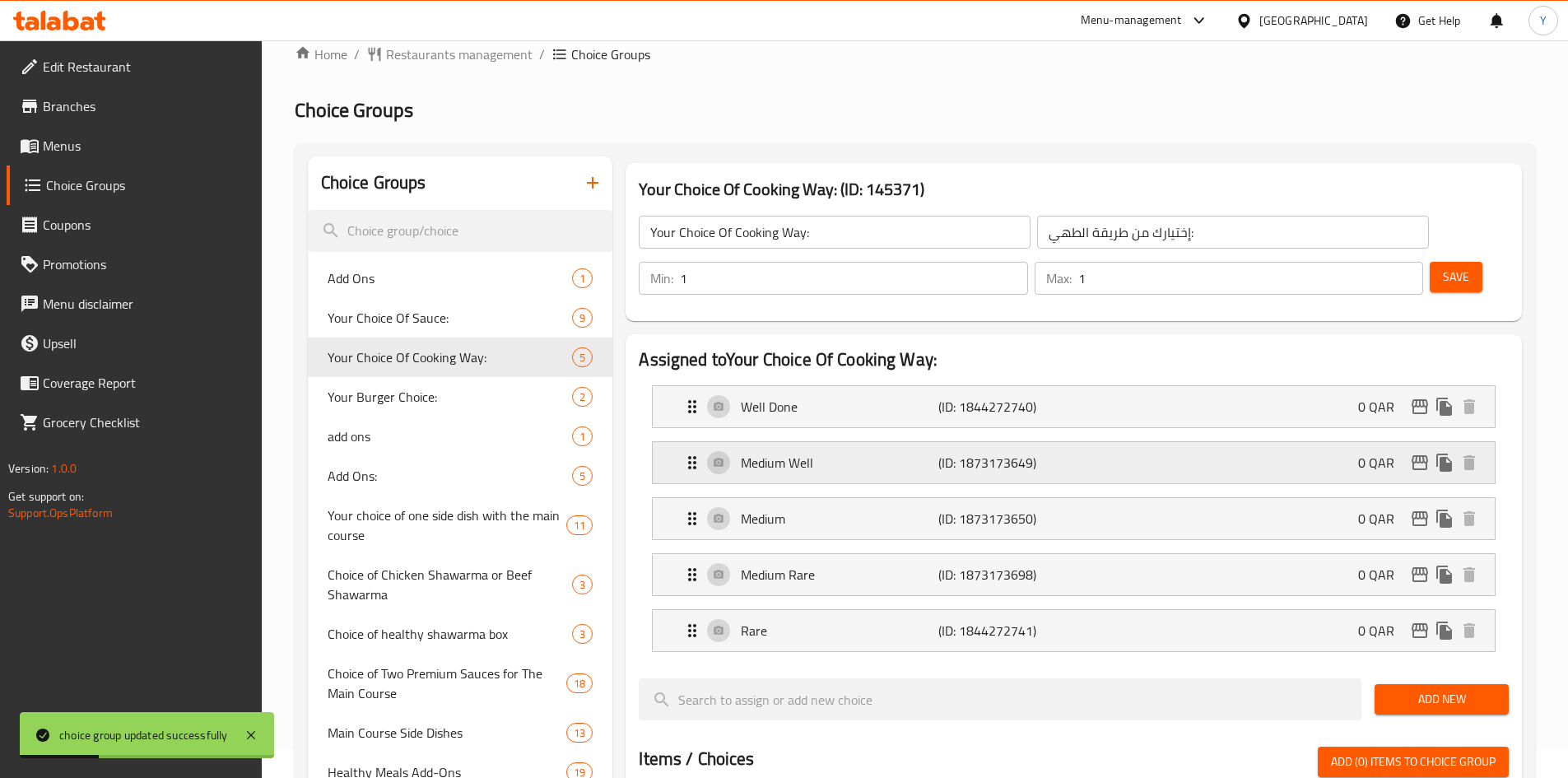
scroll to position [0, 0]
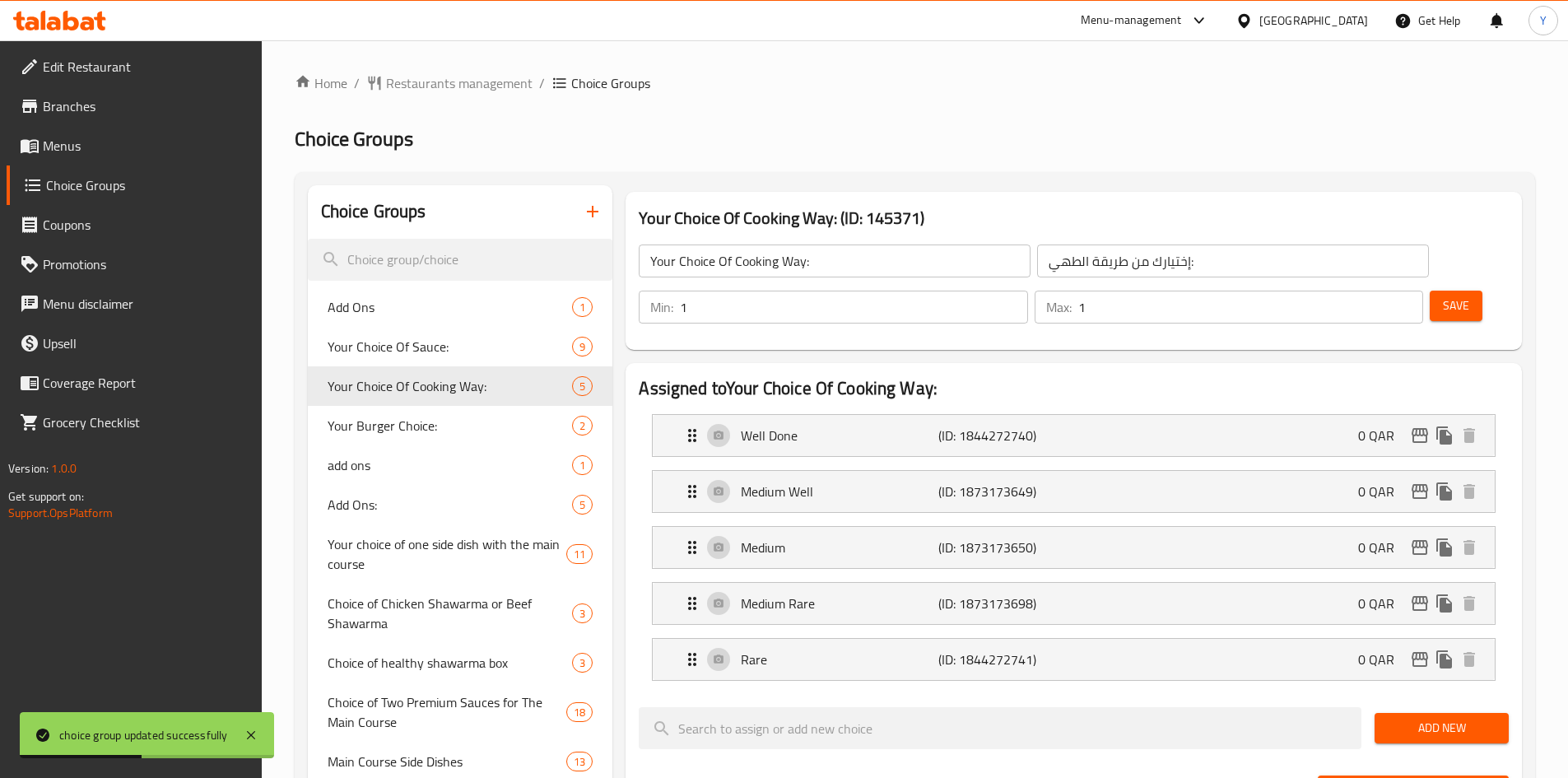
click at [107, 146] on span "Menus" at bounding box center [145, 146] width 206 height 19
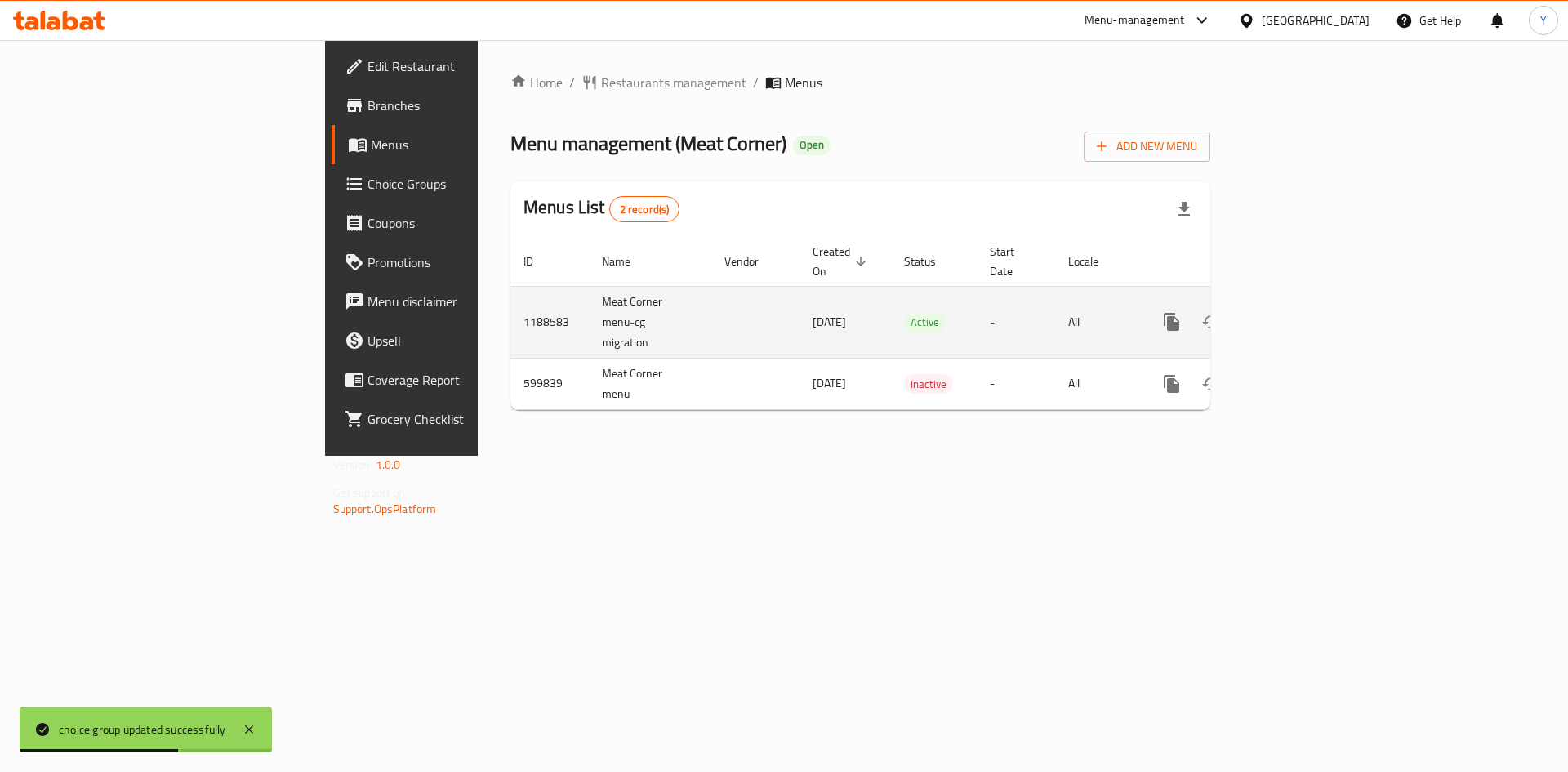
click at [1299, 312] on icon "enhanced table" at bounding box center [1288, 321] width 19 height 19
